Goal: Task Accomplishment & Management: Manage account settings

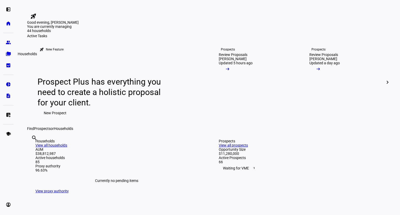
click at [9, 54] on eth-mat-symbol "folder_copy" at bounding box center [8, 53] width 5 height 5
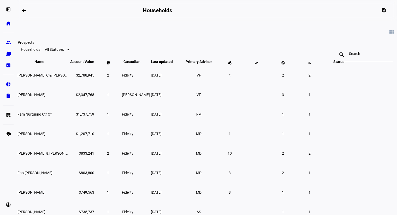
click at [6, 41] on eth-mat-symbol "group" at bounding box center [8, 42] width 5 height 5
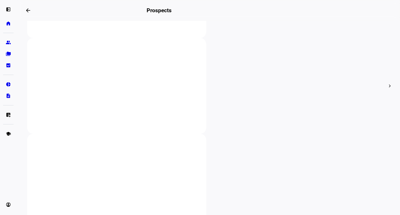
scroll to position [210, 0]
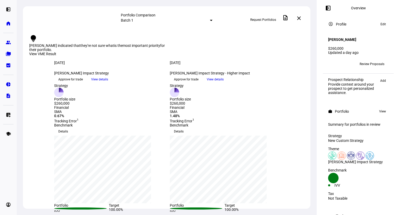
click at [83, 84] on span "Approve for trade" at bounding box center [70, 79] width 25 height 8
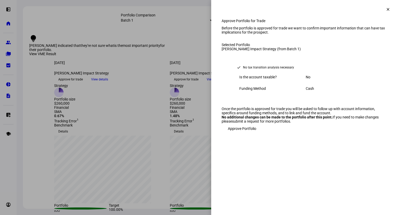
click at [251, 134] on span "Approve Portfolio" at bounding box center [242, 129] width 28 height 10
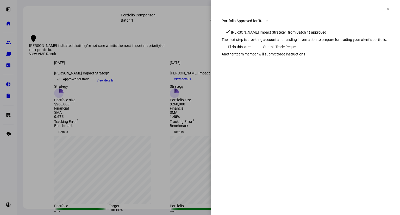
click at [238, 52] on span "I'll do this later" at bounding box center [239, 47] width 23 height 10
